Goal: Task Accomplishment & Management: Use online tool/utility

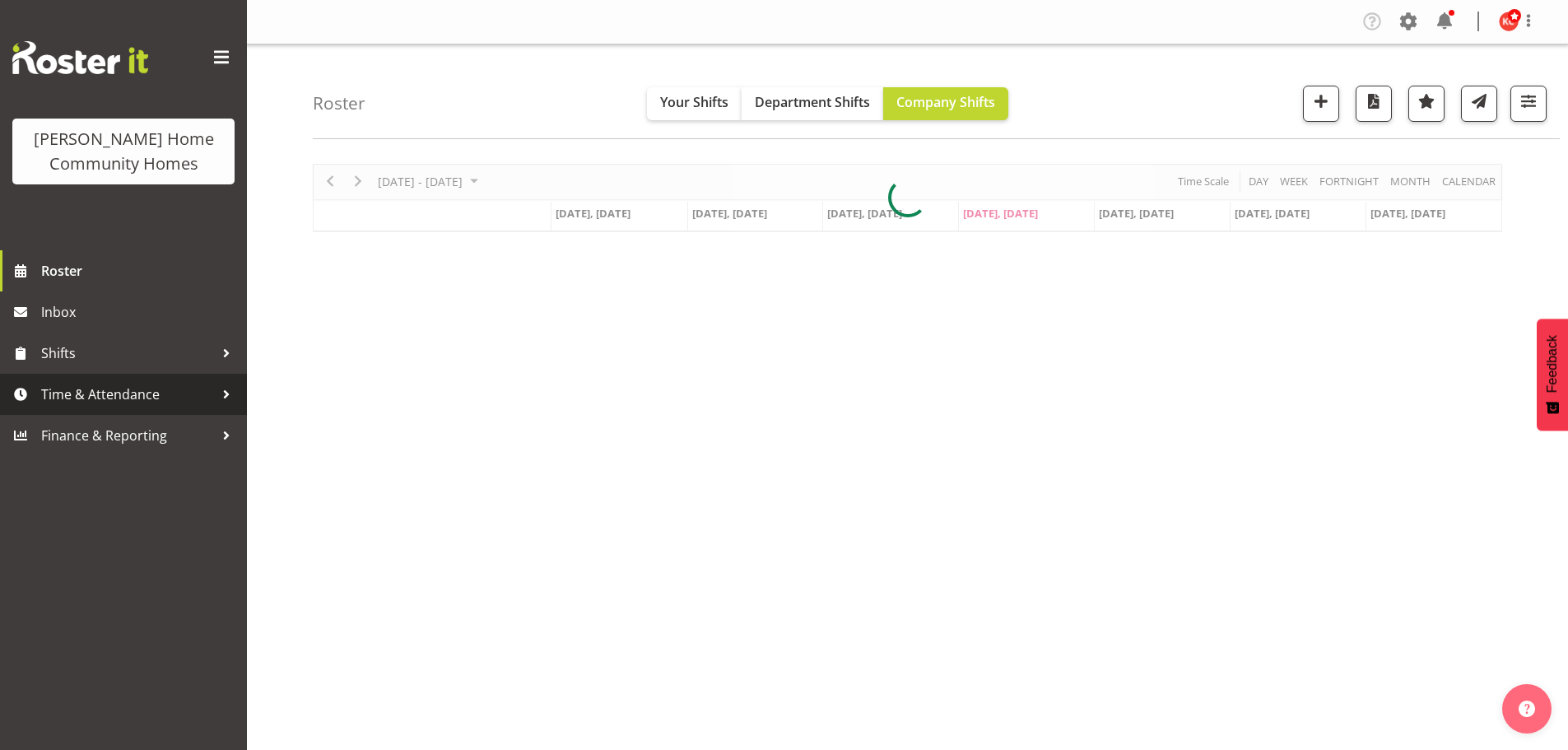
click at [66, 401] on span "Time & Attendance" at bounding box center [127, 394] width 173 height 24
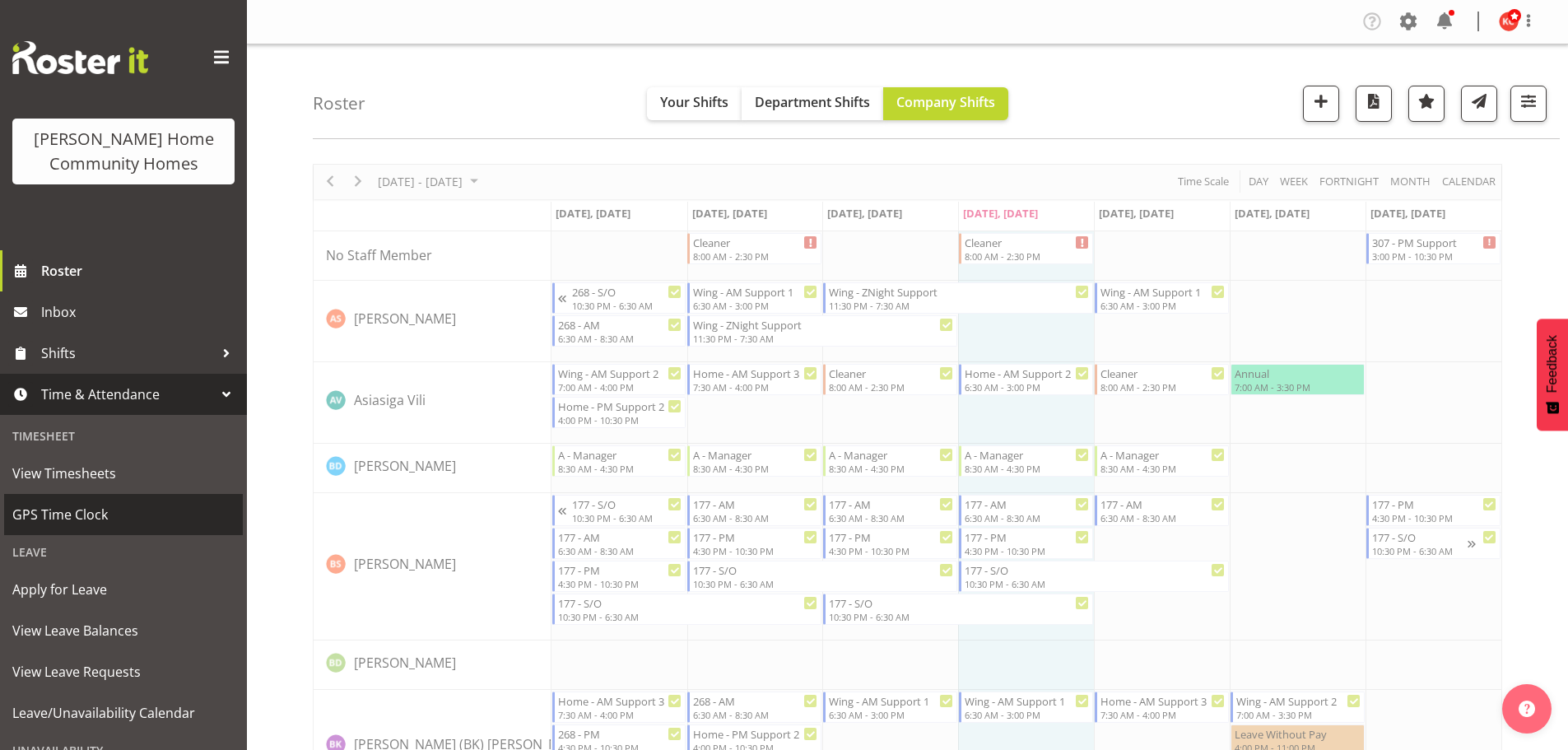
click at [46, 520] on span "GPS Time Clock" at bounding box center [123, 514] width 222 height 24
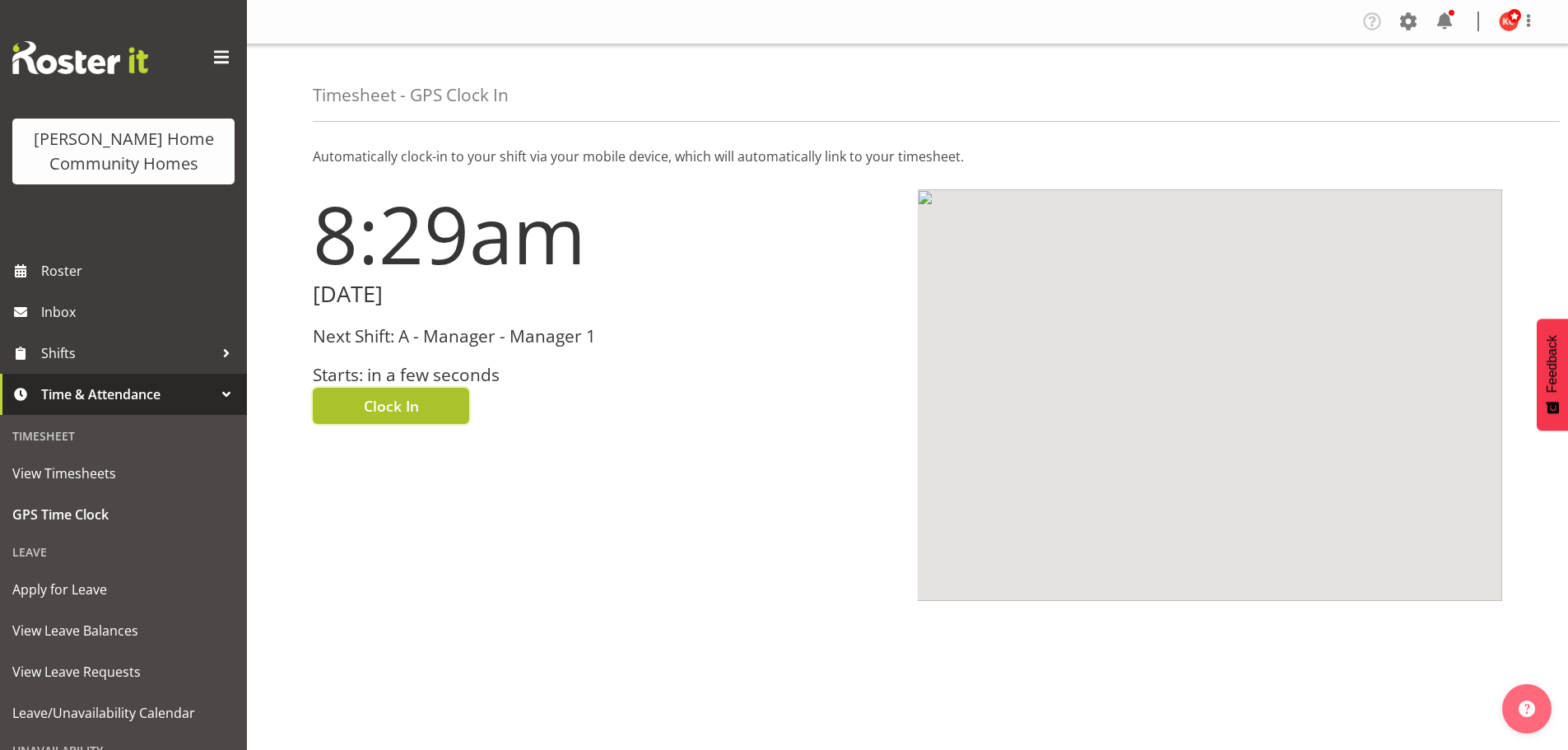
click at [359, 413] on button "Clock In" at bounding box center [390, 405] width 156 height 37
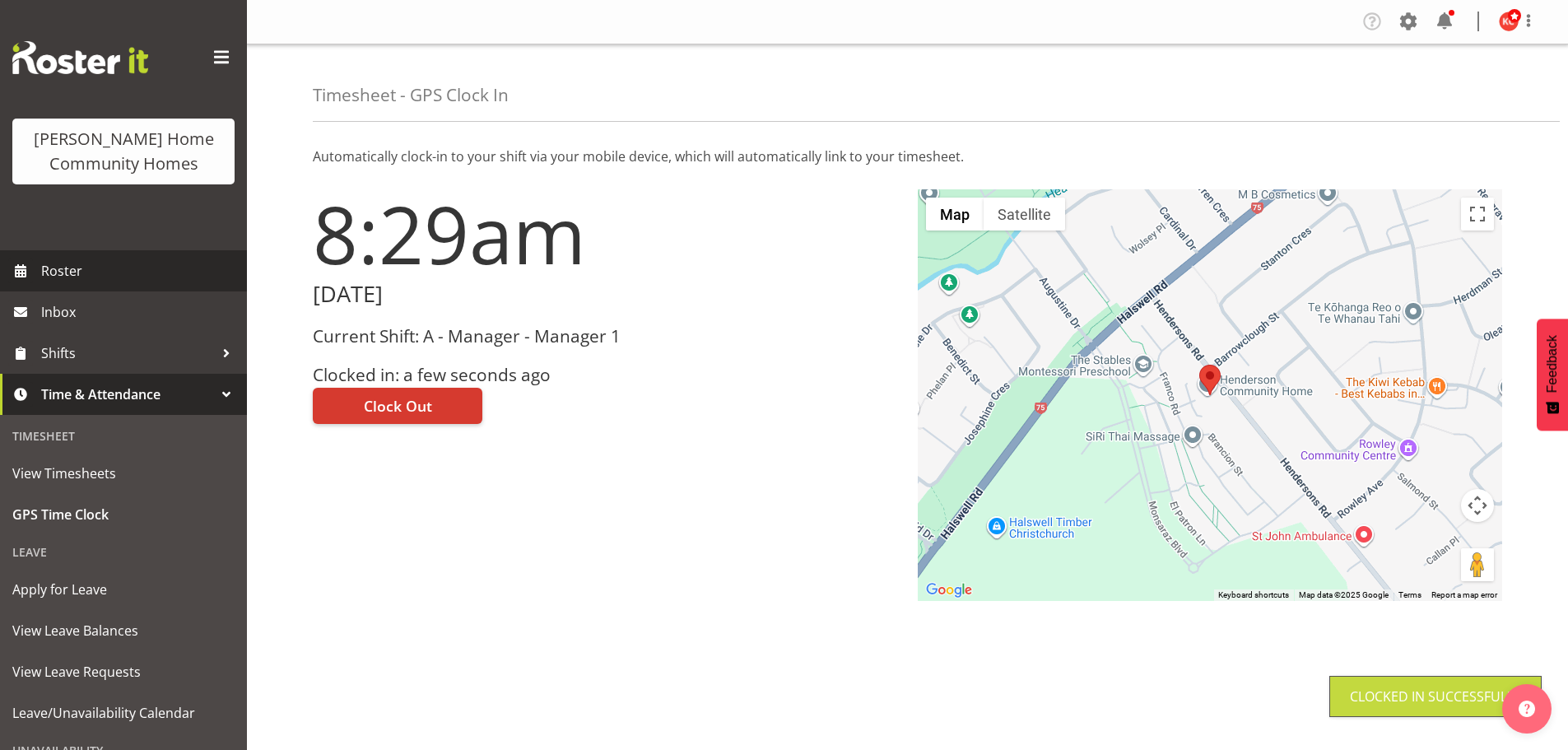
click at [66, 262] on span "Roster" at bounding box center [139, 271] width 198 height 24
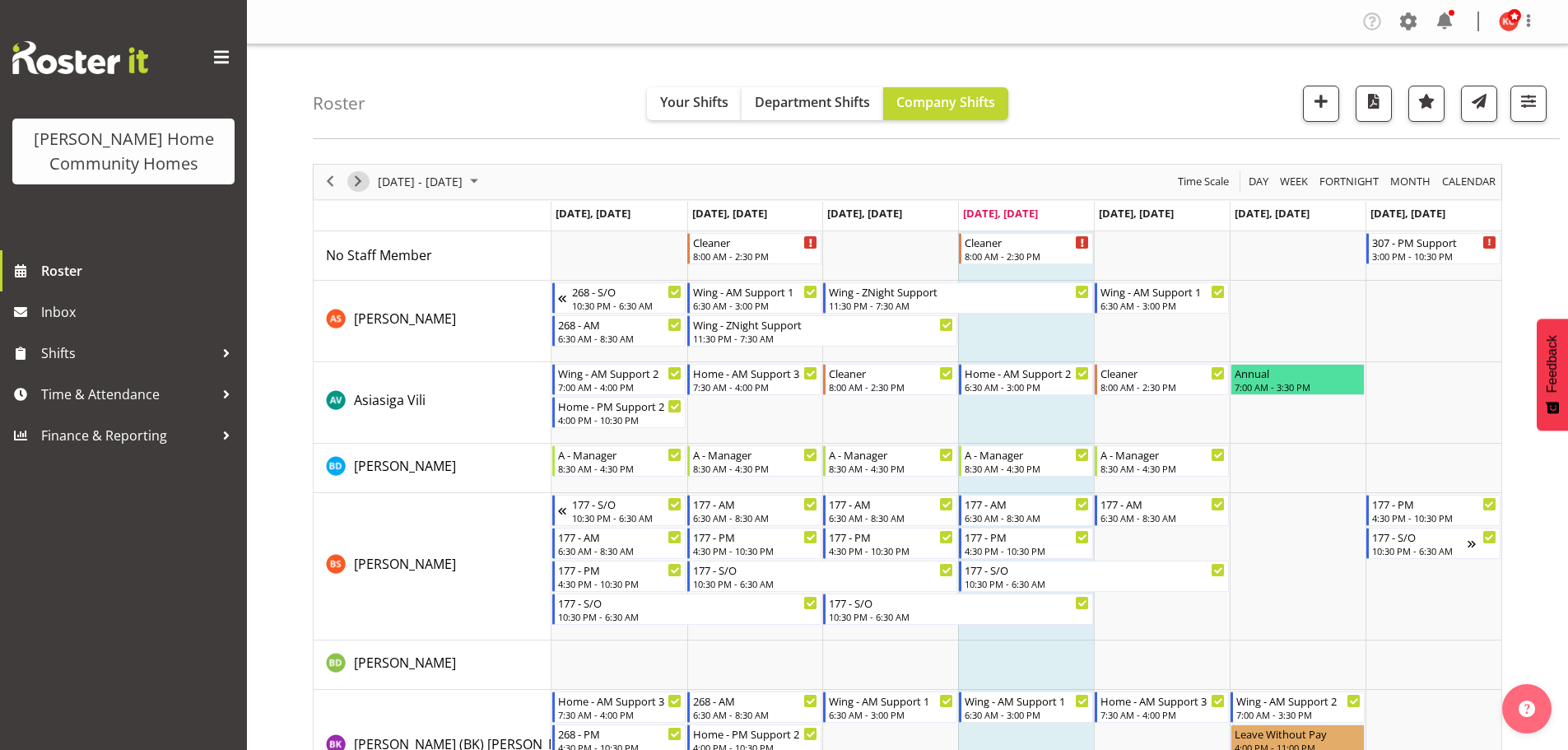
click at [359, 176] on span "Next" at bounding box center [358, 182] width 20 height 21
